Goal: Transaction & Acquisition: Purchase product/service

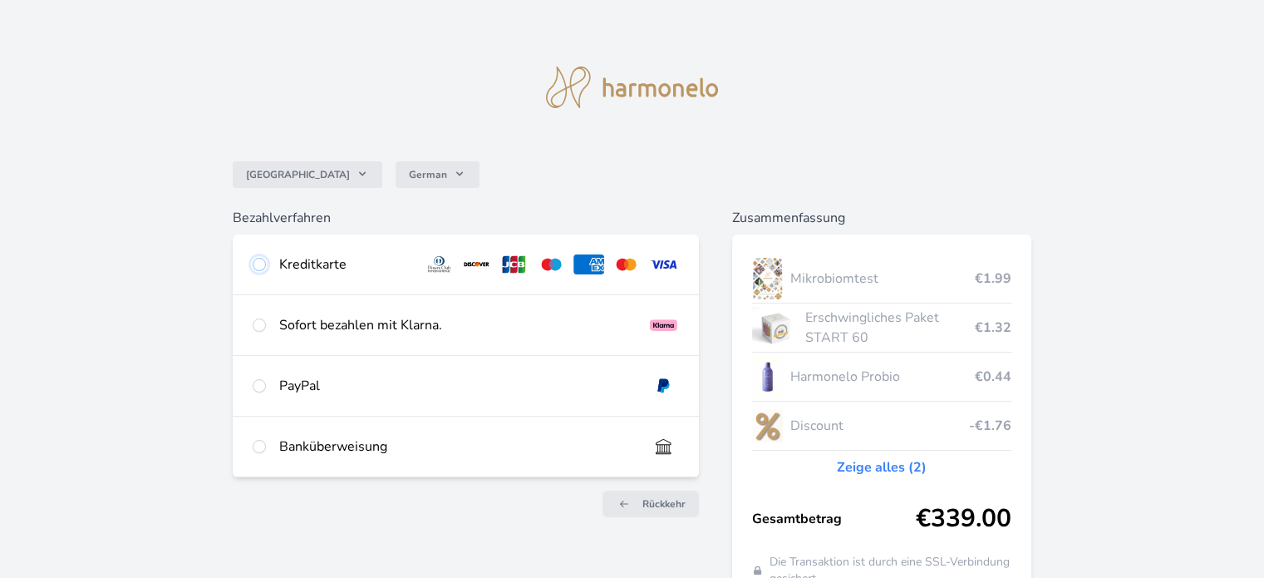
click at [261, 263] on input "radio" at bounding box center [259, 264] width 13 height 13
radio input "true"
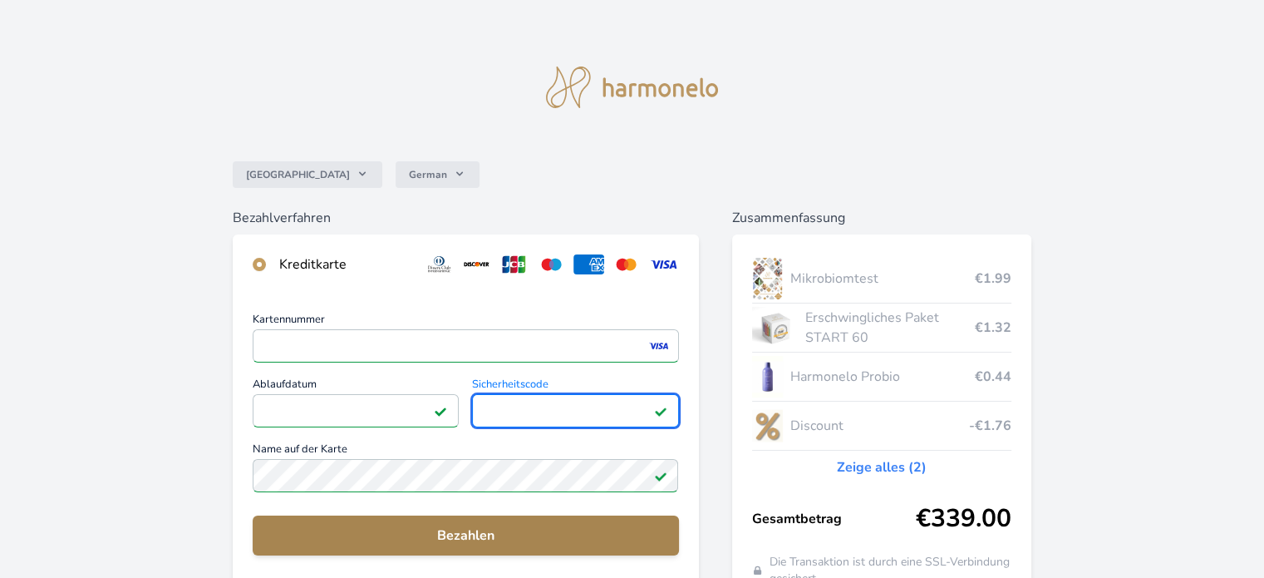
click at [469, 539] on span "Bezahlen" at bounding box center [465, 535] width 399 height 20
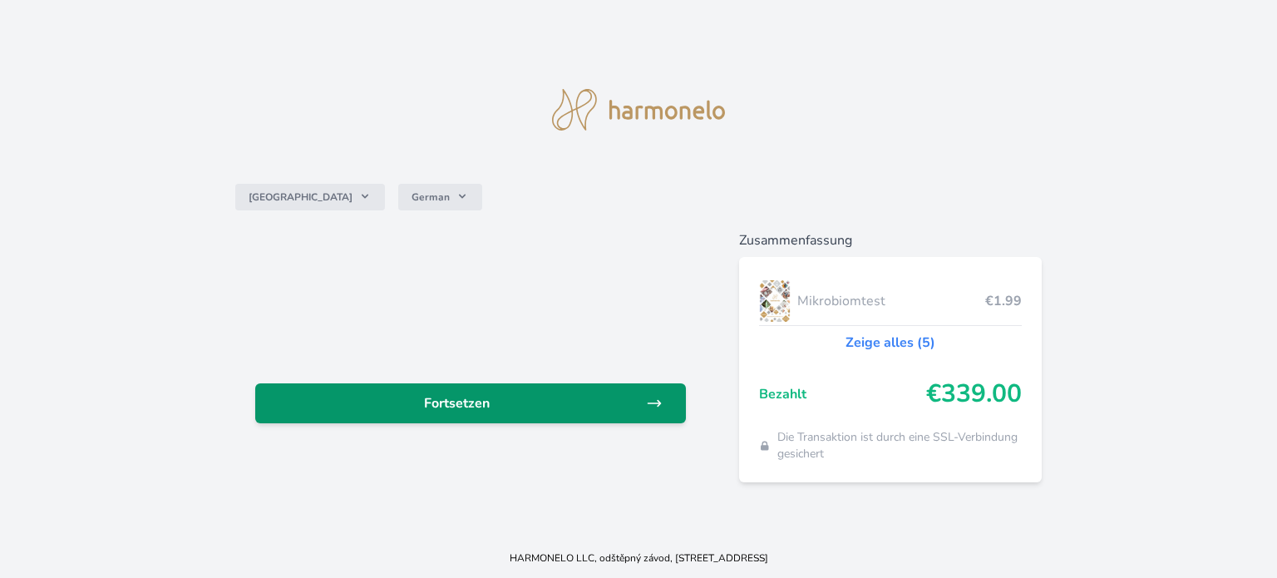
click at [470, 405] on span "Fortsetzen" at bounding box center [456, 403] width 377 height 20
